Goal: Navigation & Orientation: Find specific page/section

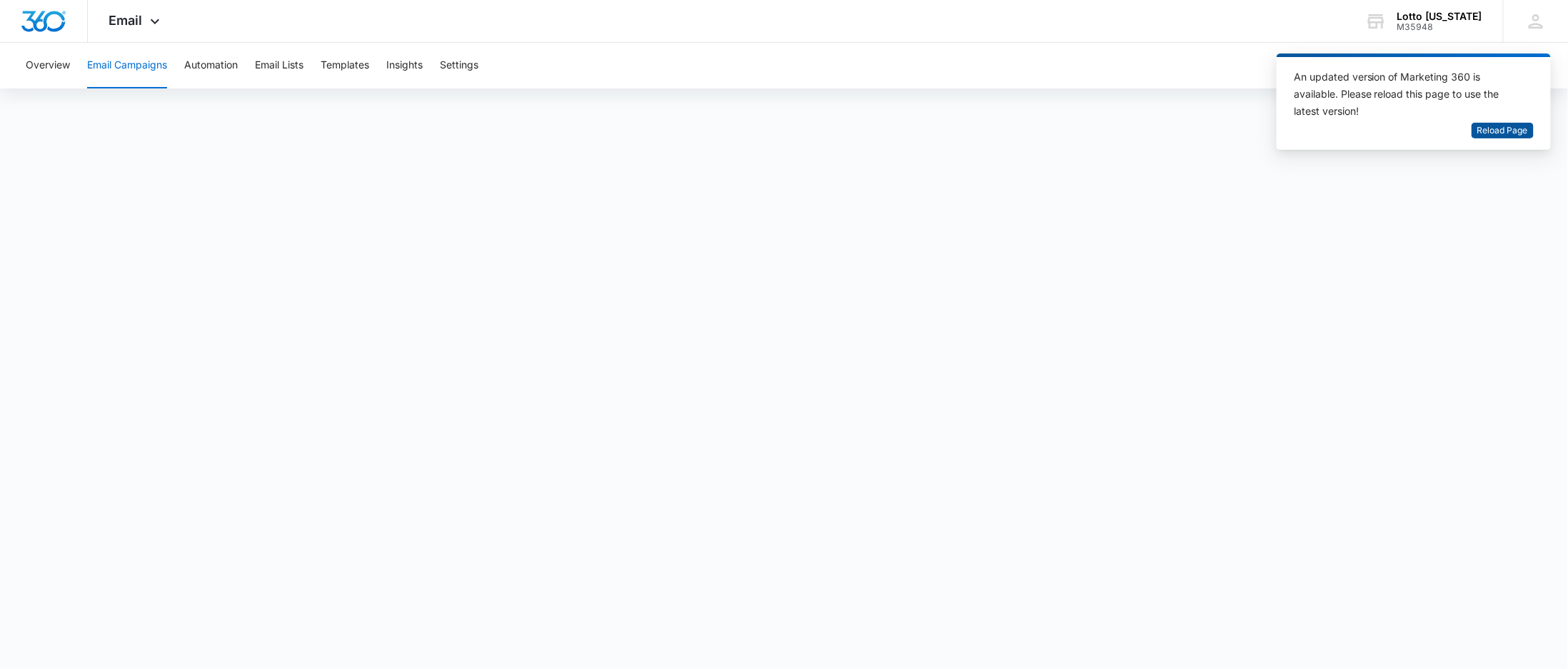
click at [1516, 130] on span "Reload Page" at bounding box center [1502, 131] width 50 height 14
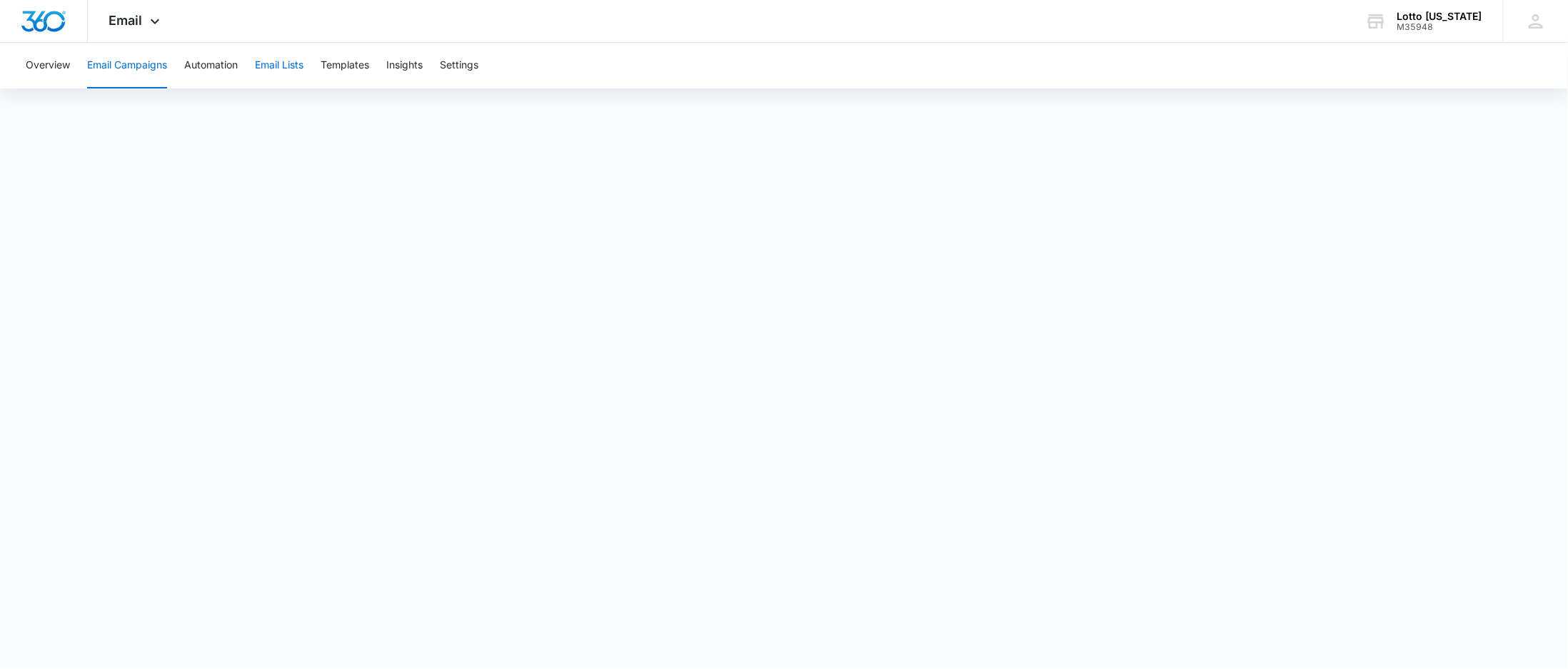
click at [270, 60] on button "Email Lists" at bounding box center [279, 66] width 49 height 46
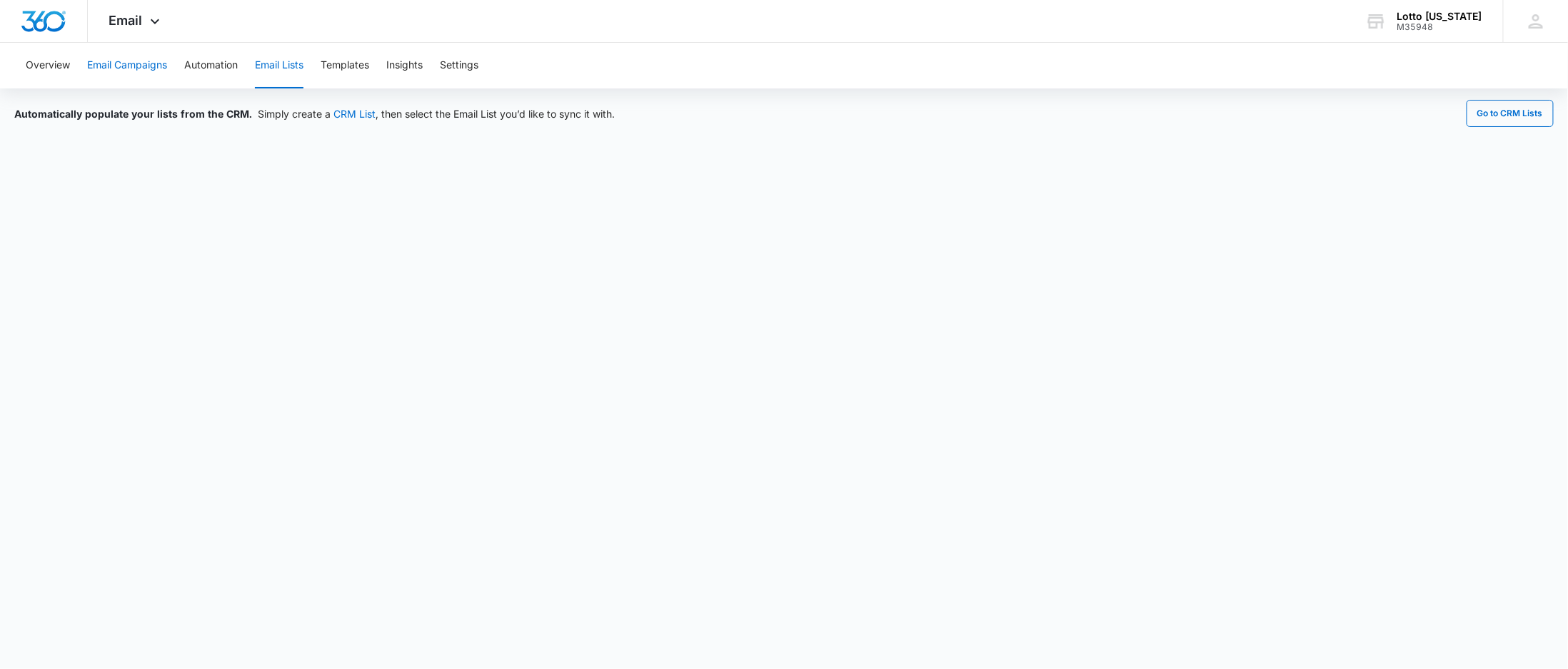
click at [138, 69] on button "Email Campaigns" at bounding box center [127, 66] width 80 height 46
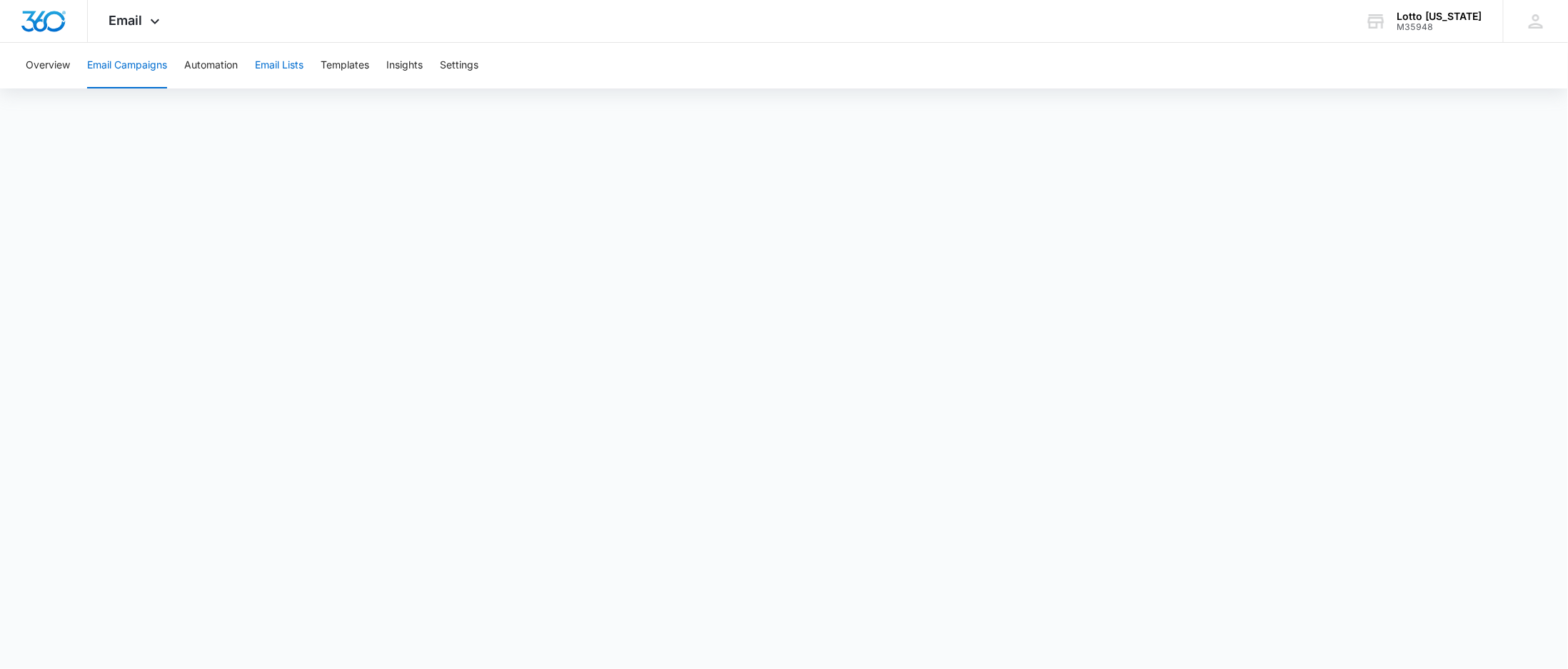
click at [276, 67] on button "Email Lists" at bounding box center [279, 66] width 49 height 46
click at [147, 66] on button "Email Campaigns" at bounding box center [127, 66] width 80 height 46
